Goal: Task Accomplishment & Management: Manage account settings

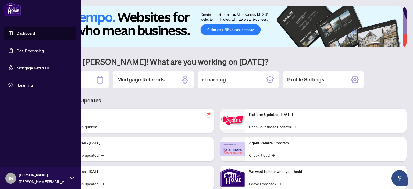
click at [17, 52] on link "Deal Processing" at bounding box center [30, 50] width 27 height 5
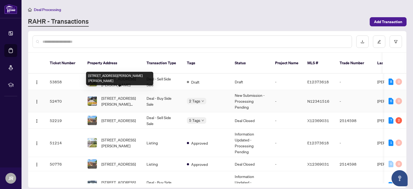
click at [124, 95] on span "[STREET_ADDRESS][PERSON_NAME][PERSON_NAME]" at bounding box center [119, 101] width 37 height 12
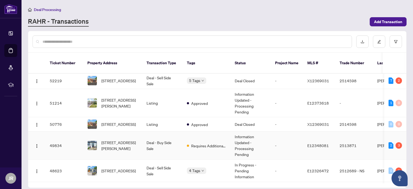
scroll to position [40, 0]
click at [153, 137] on td "Deal - Buy Side Sale" at bounding box center [162, 145] width 40 height 28
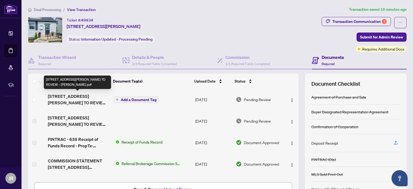
click at [75, 98] on span "[STREET_ADDRESS][PERSON_NAME] TO REVIEW - [PERSON_NAME].pdf" at bounding box center [78, 99] width 61 height 13
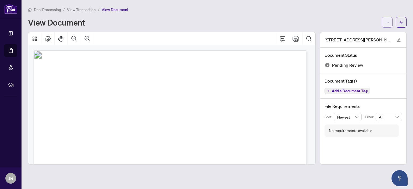
click at [386, 23] on icon "ellipsis" at bounding box center [388, 22] width 4 height 4
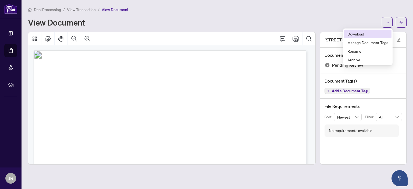
click at [360, 32] on span "Download" at bounding box center [368, 34] width 41 height 6
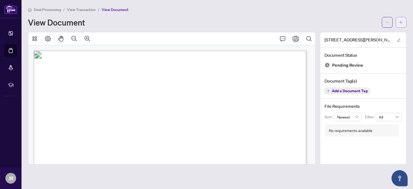
click at [402, 20] on icon "arrow-left" at bounding box center [402, 22] width 4 height 4
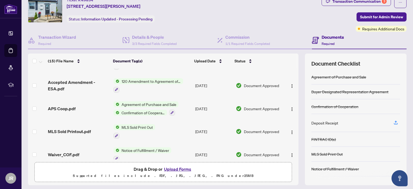
scroll to position [36, 0]
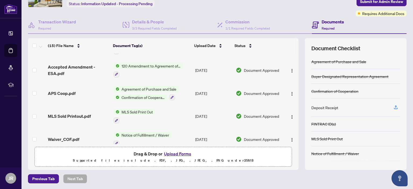
click at [177, 152] on button "Upload Forms" at bounding box center [178, 153] width 30 height 7
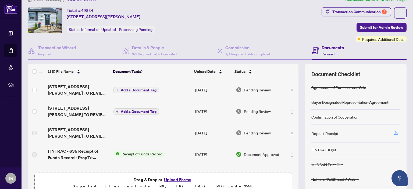
scroll to position [0, 0]
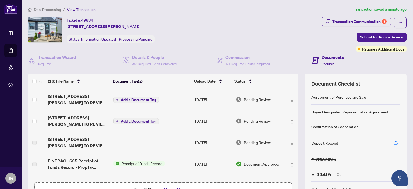
click at [129, 98] on span "Add a Document Tag" at bounding box center [139, 100] width 36 height 4
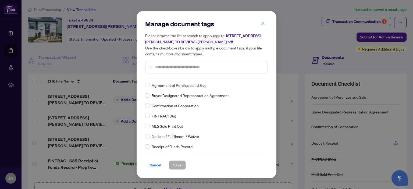
click at [165, 67] on input "text" at bounding box center [209, 67] width 108 height 6
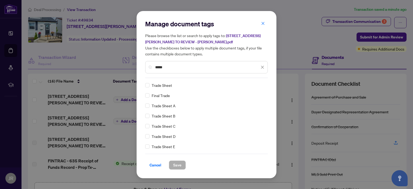
type input "*****"
click at [174, 165] on span "Save" at bounding box center [177, 165] width 8 height 9
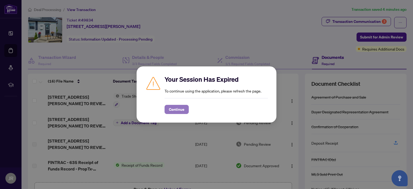
click at [178, 110] on span "Continue" at bounding box center [177, 109] width 16 height 9
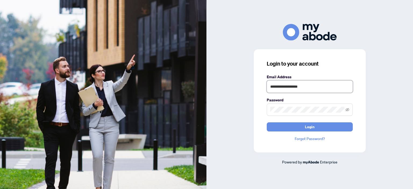
click at [308, 89] on input "**********" at bounding box center [310, 86] width 86 height 12
type input "**********"
click at [311, 128] on span "Login" at bounding box center [310, 127] width 10 height 9
